Goal: Find specific fact

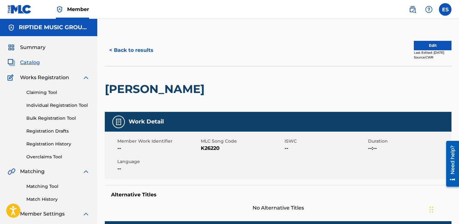
click at [129, 49] on button "< Back to results" at bounding box center [131, 50] width 53 height 16
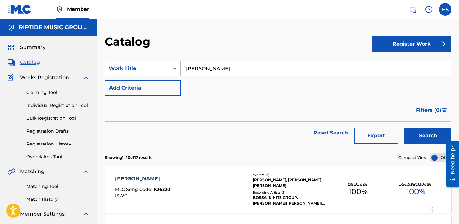
drag, startPoint x: 413, startPoint y: 8, endPoint x: 395, endPoint y: 18, distance: 21.1
click at [413, 8] on img at bounding box center [413, 10] width 8 height 8
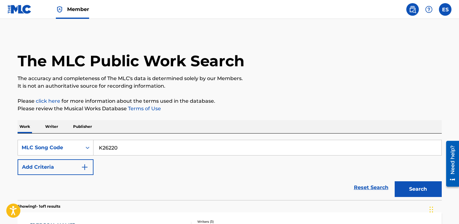
click at [137, 153] on input "K26220" at bounding box center [268, 147] width 348 height 15
paste input "M4586P"
type input "M4586P"
click at [395, 181] on button "Search" at bounding box center [418, 189] width 47 height 16
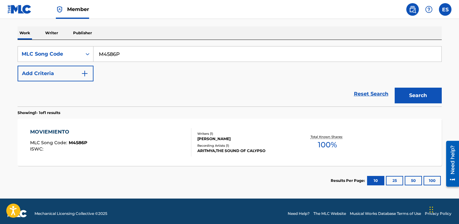
scroll to position [98, 0]
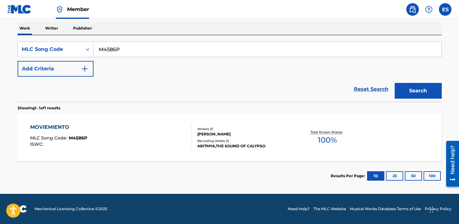
click at [129, 117] on div "MOVIEMIENTO MLC Song Code : M4586P ISWC : Writers ( 1 ) [PERSON_NAME] Recording…" at bounding box center [230, 137] width 424 height 47
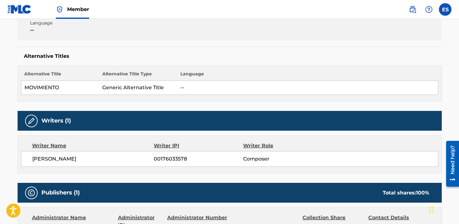
scroll to position [153, 0]
